Goal: Transaction & Acquisition: Purchase product/service

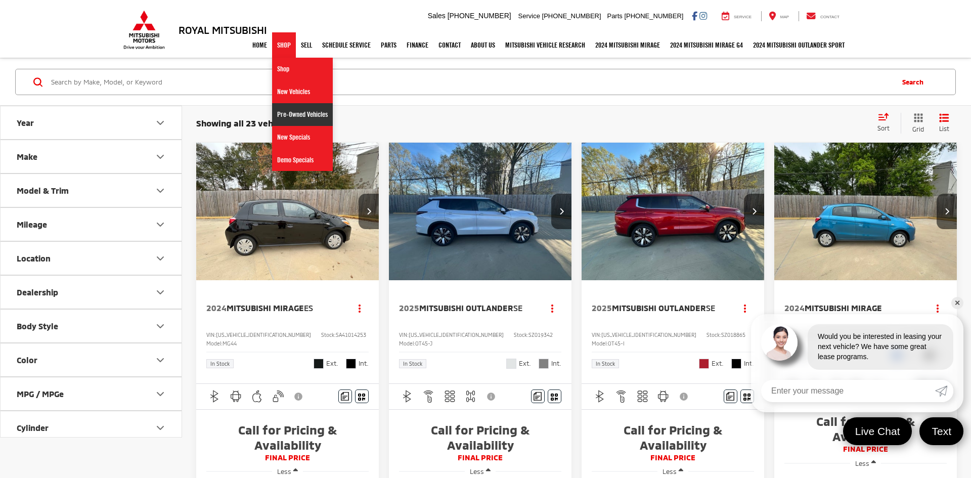
click at [289, 121] on link "Pre-Owned Vehicles" at bounding box center [302, 114] width 61 height 23
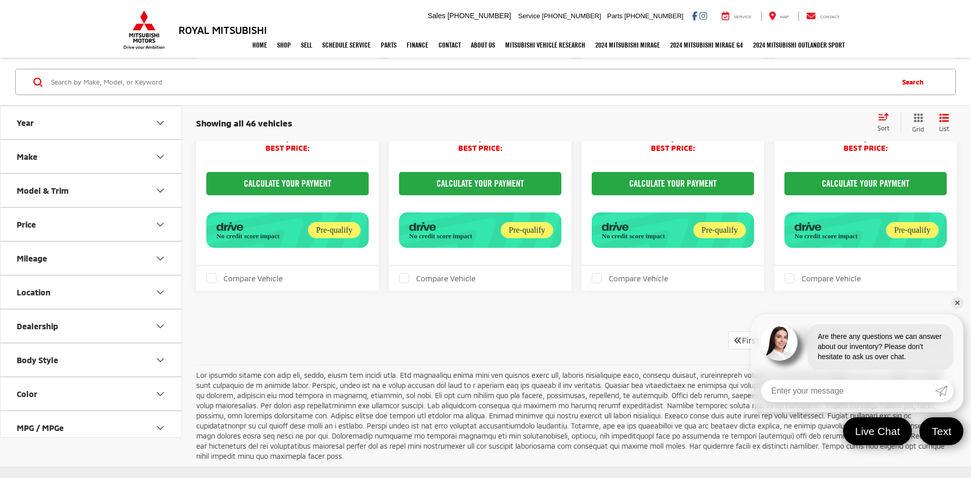
scroll to position [2627, 0]
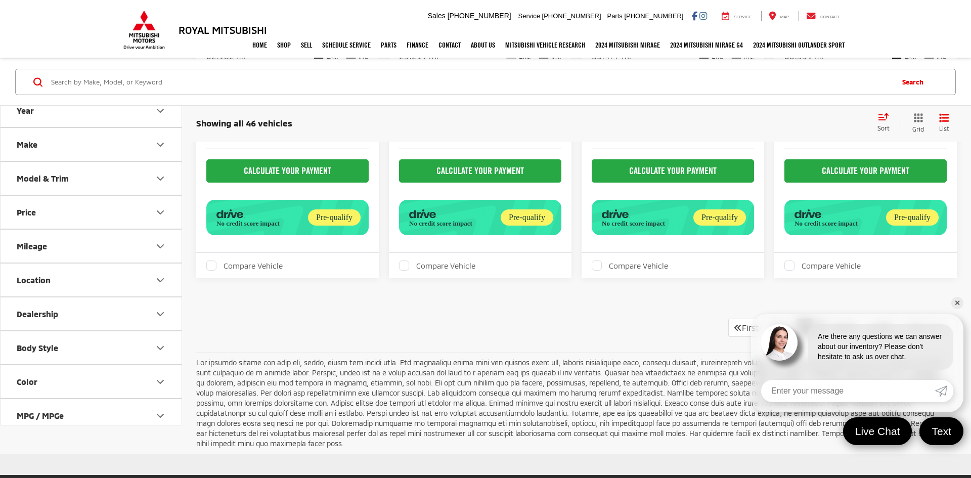
click at [812, 319] on link "2" at bounding box center [820, 328] width 16 height 18
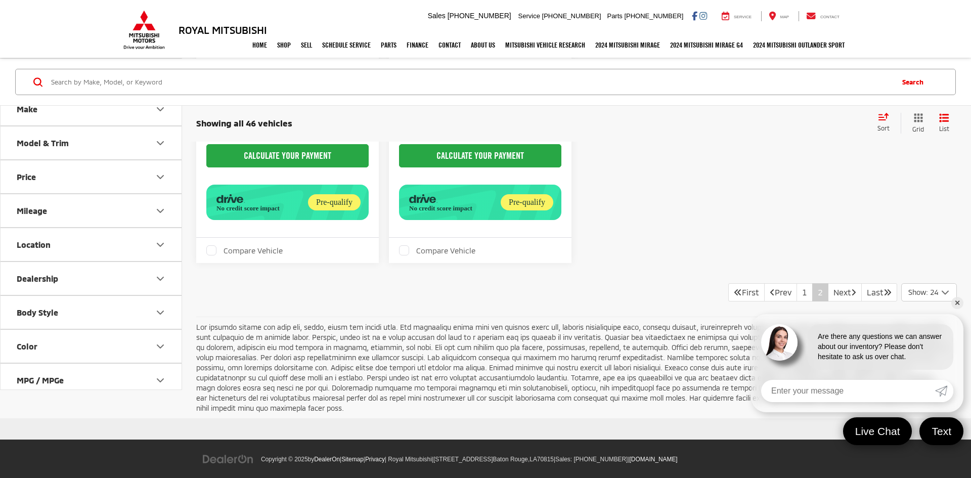
scroll to position [2641, 0]
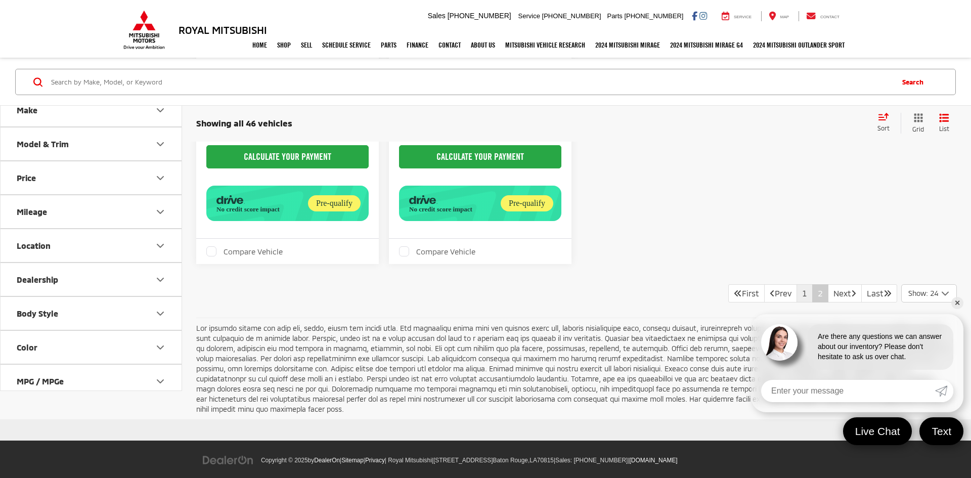
click at [797, 284] on link "1" at bounding box center [805, 293] width 16 height 18
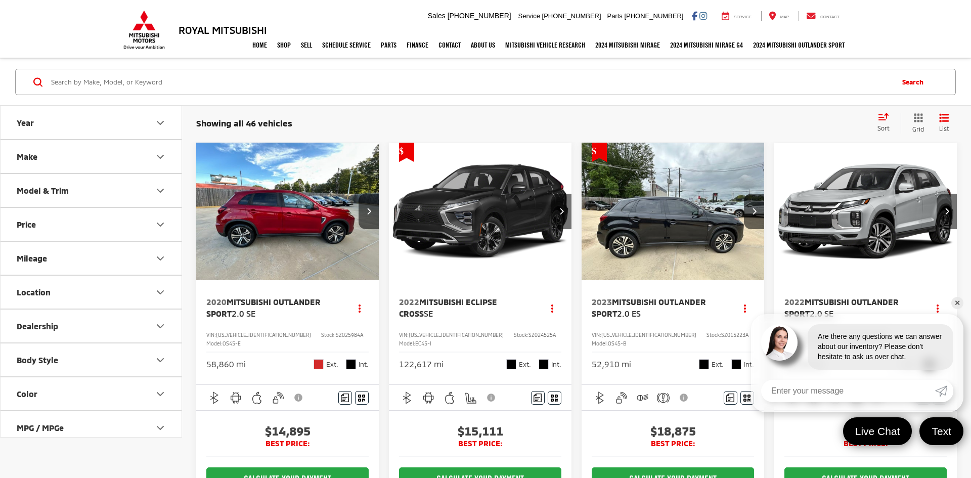
click at [953, 304] on link "✕" at bounding box center [957, 303] width 12 height 12
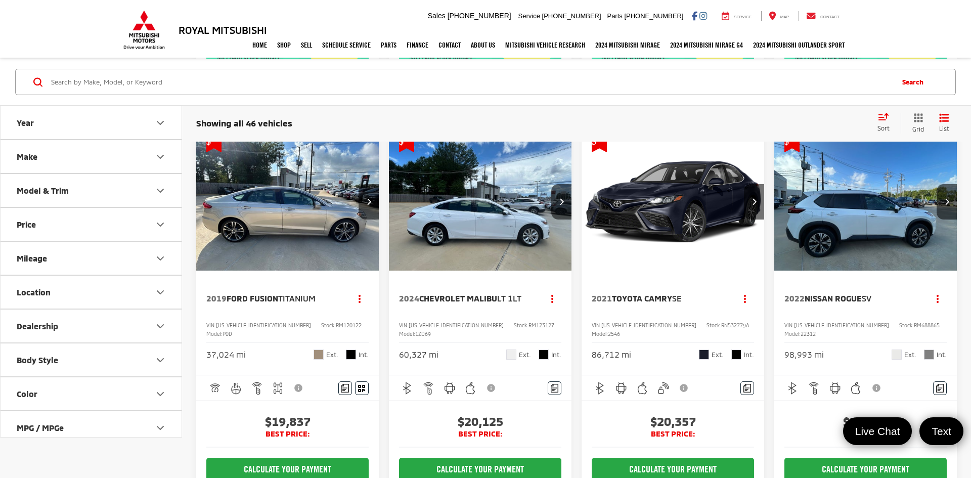
scroll to position [1901, 0]
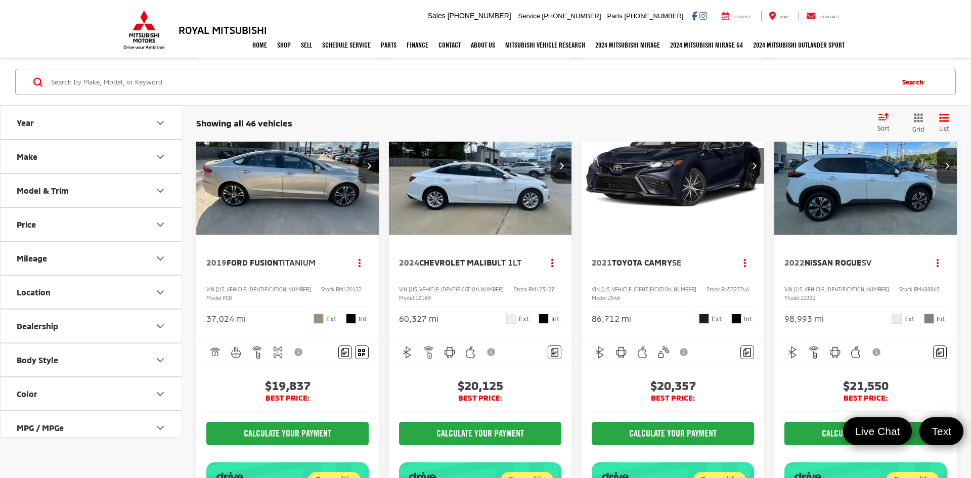
click at [721, 286] on span "RN532779A" at bounding box center [735, 289] width 28 height 6
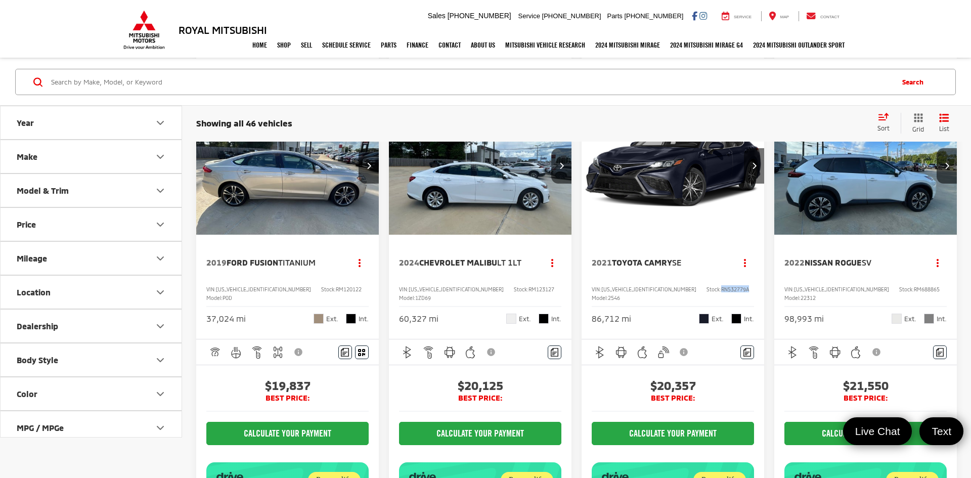
copy span "RN532779A"
